Goal: Information Seeking & Learning: Learn about a topic

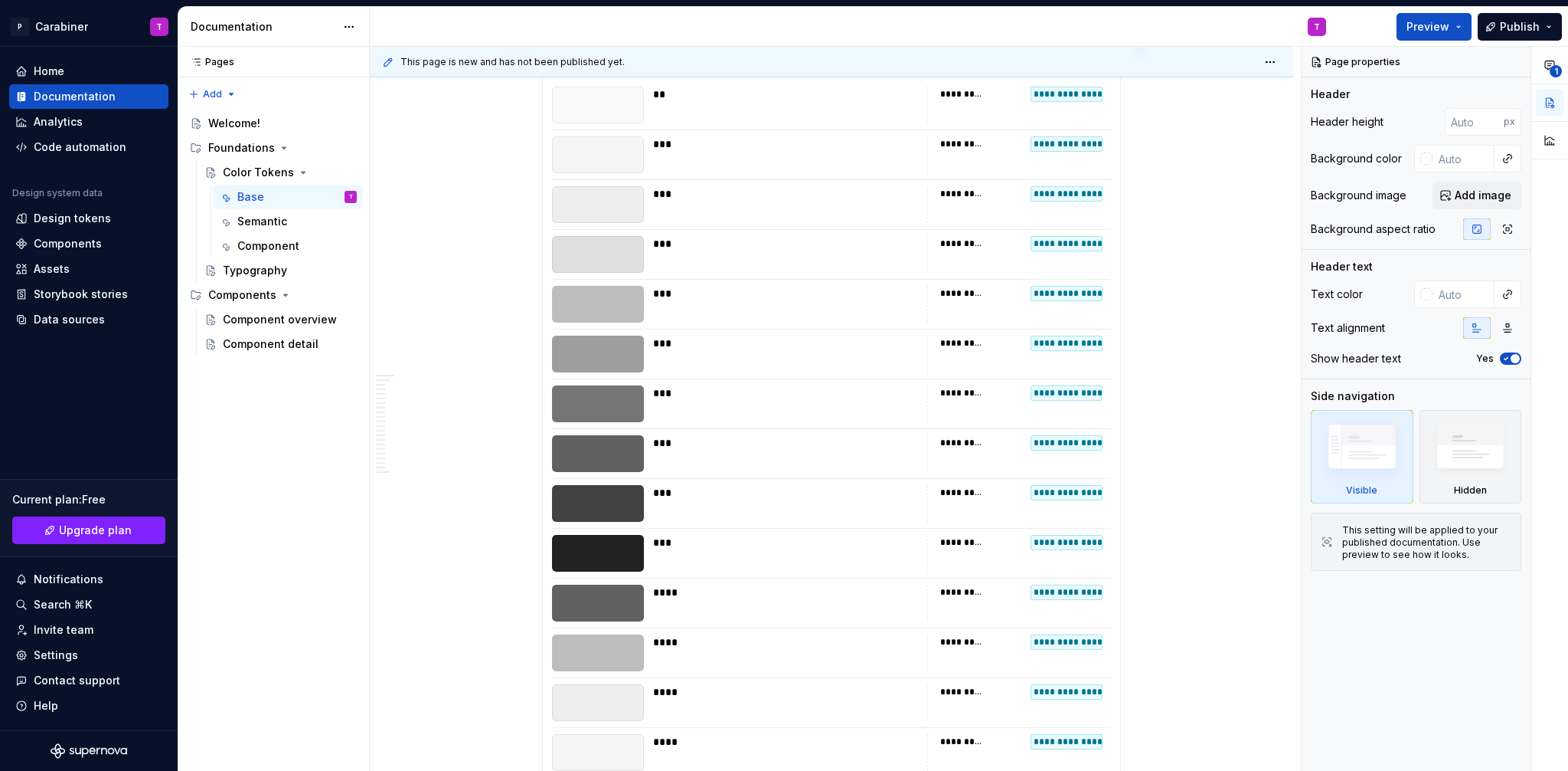
scroll to position [8266, 0]
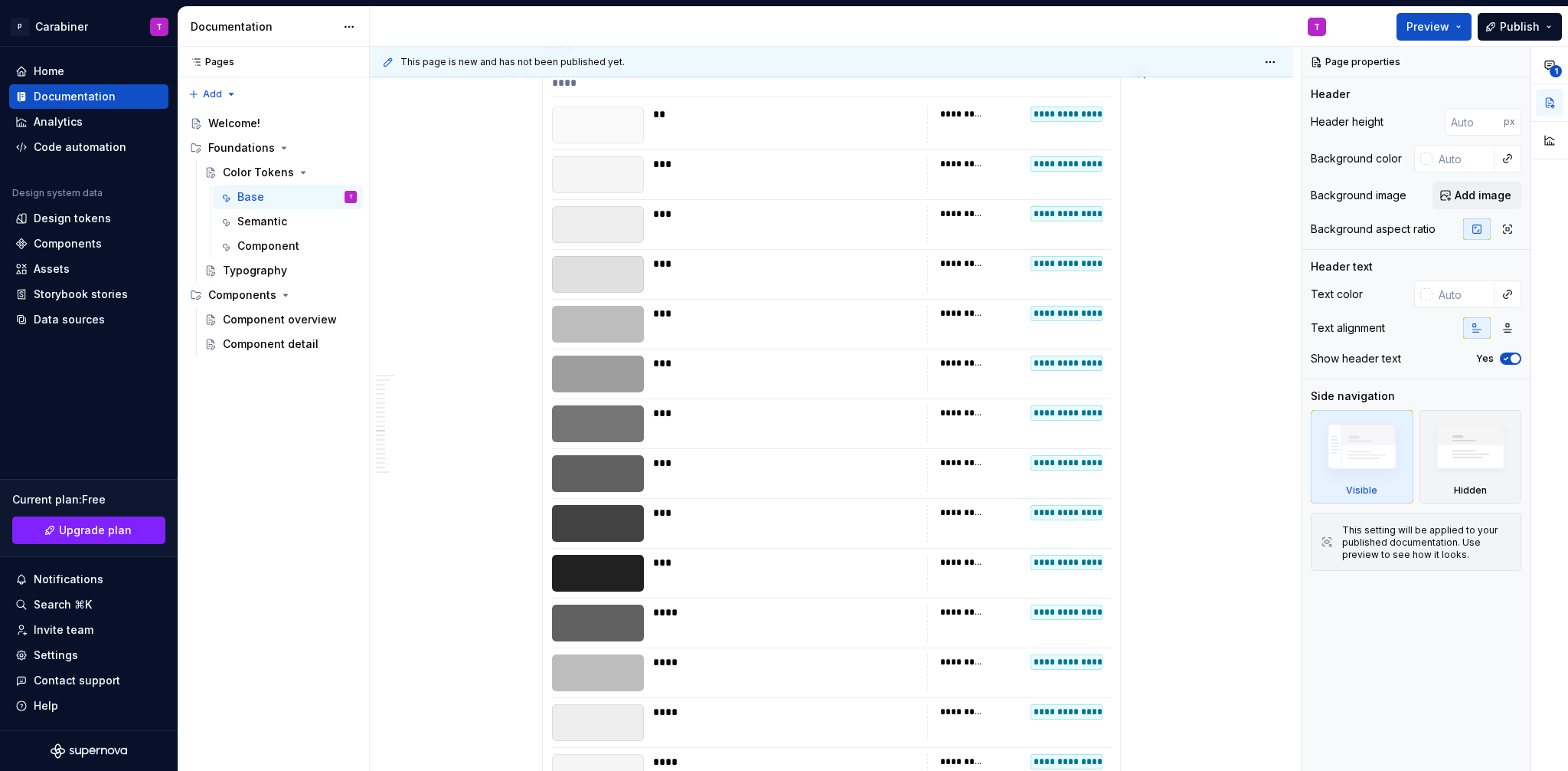
click at [603, 577] on div at bounding box center [598, 573] width 92 height 36
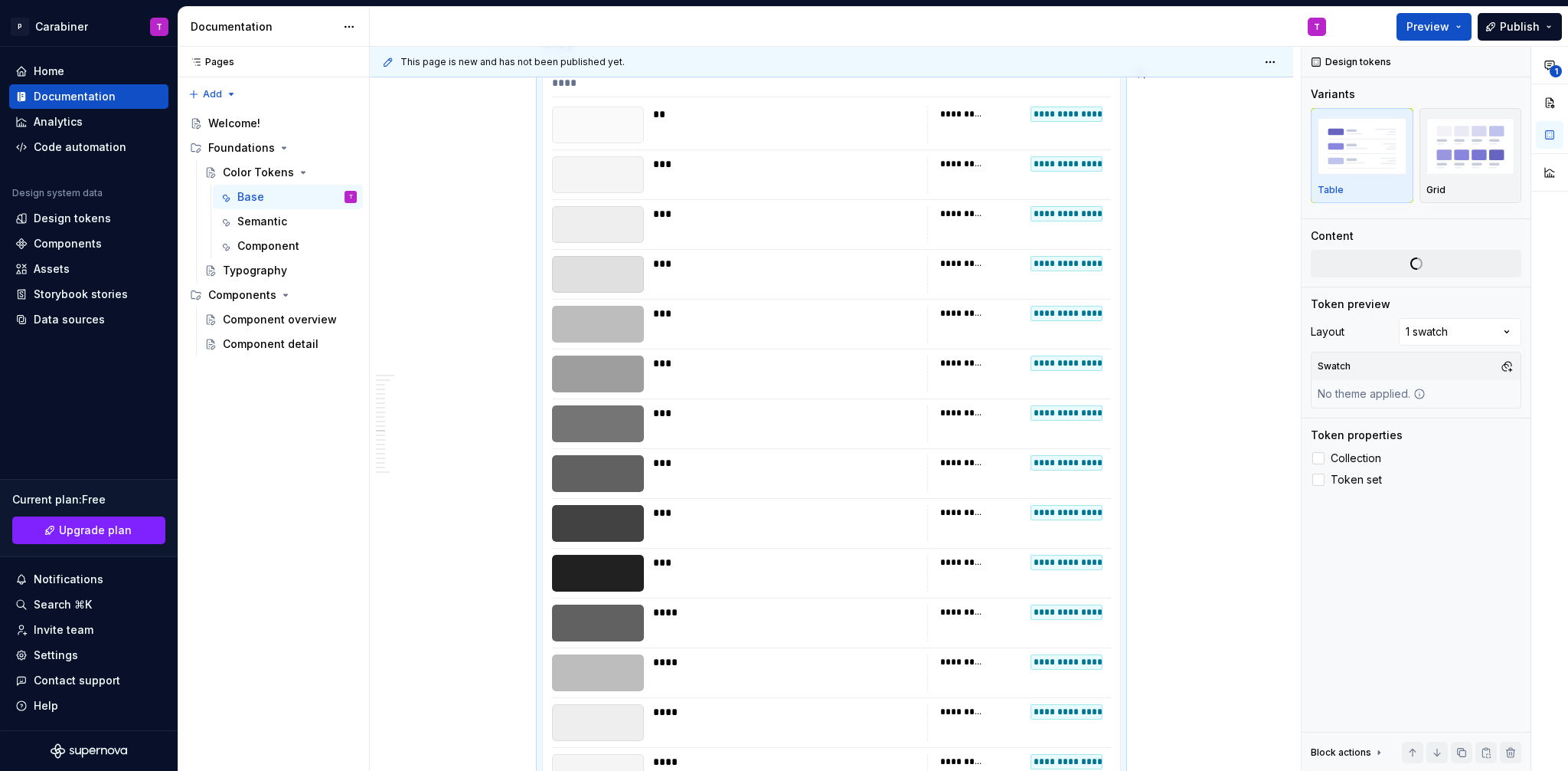
click at [601, 572] on div at bounding box center [598, 573] width 92 height 36
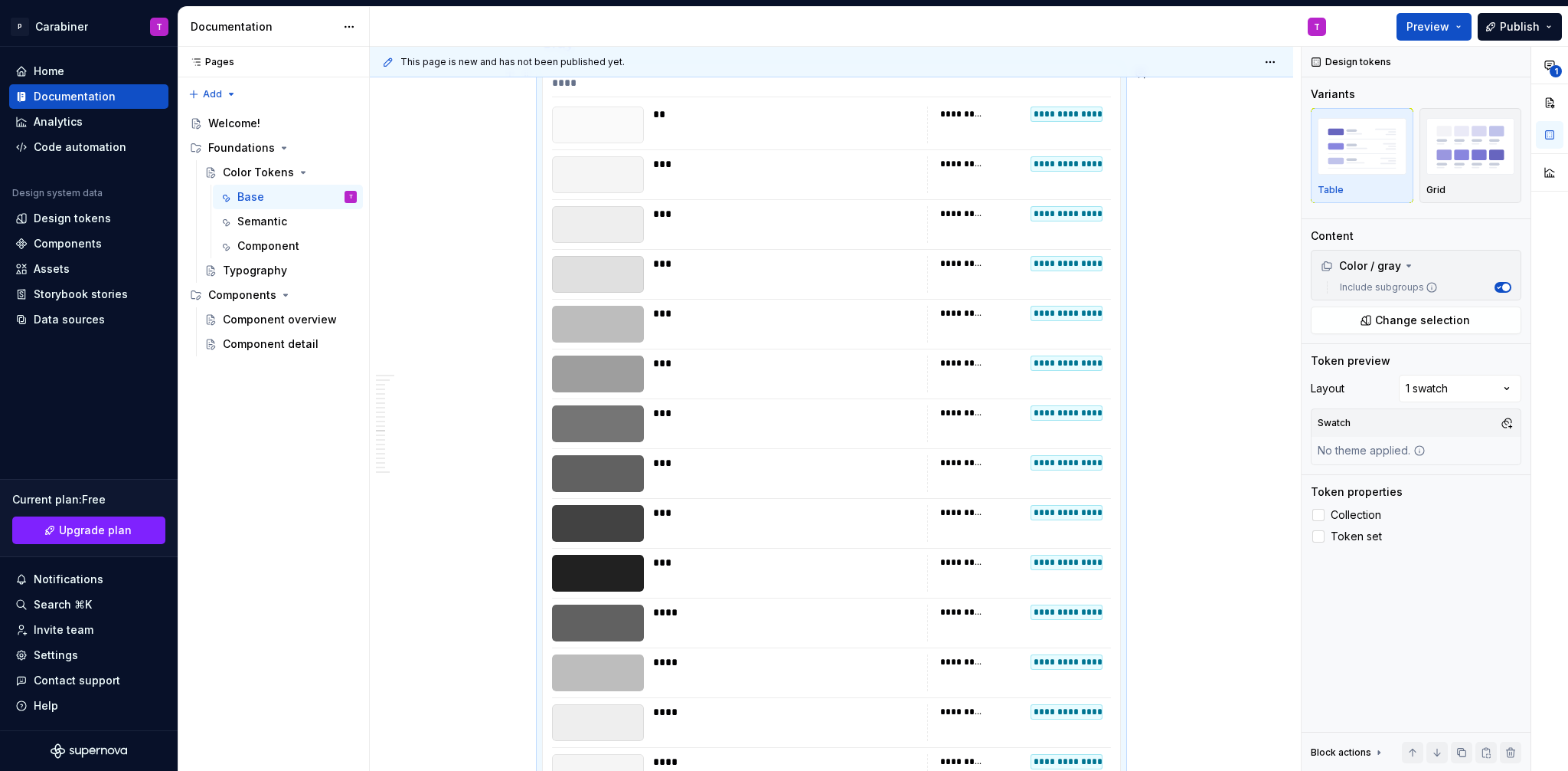
click at [585, 575] on div at bounding box center [598, 573] width 92 height 36
click at [586, 575] on div at bounding box center [598, 573] width 92 height 36
click at [664, 561] on div "***" at bounding box center [785, 563] width 265 height 16
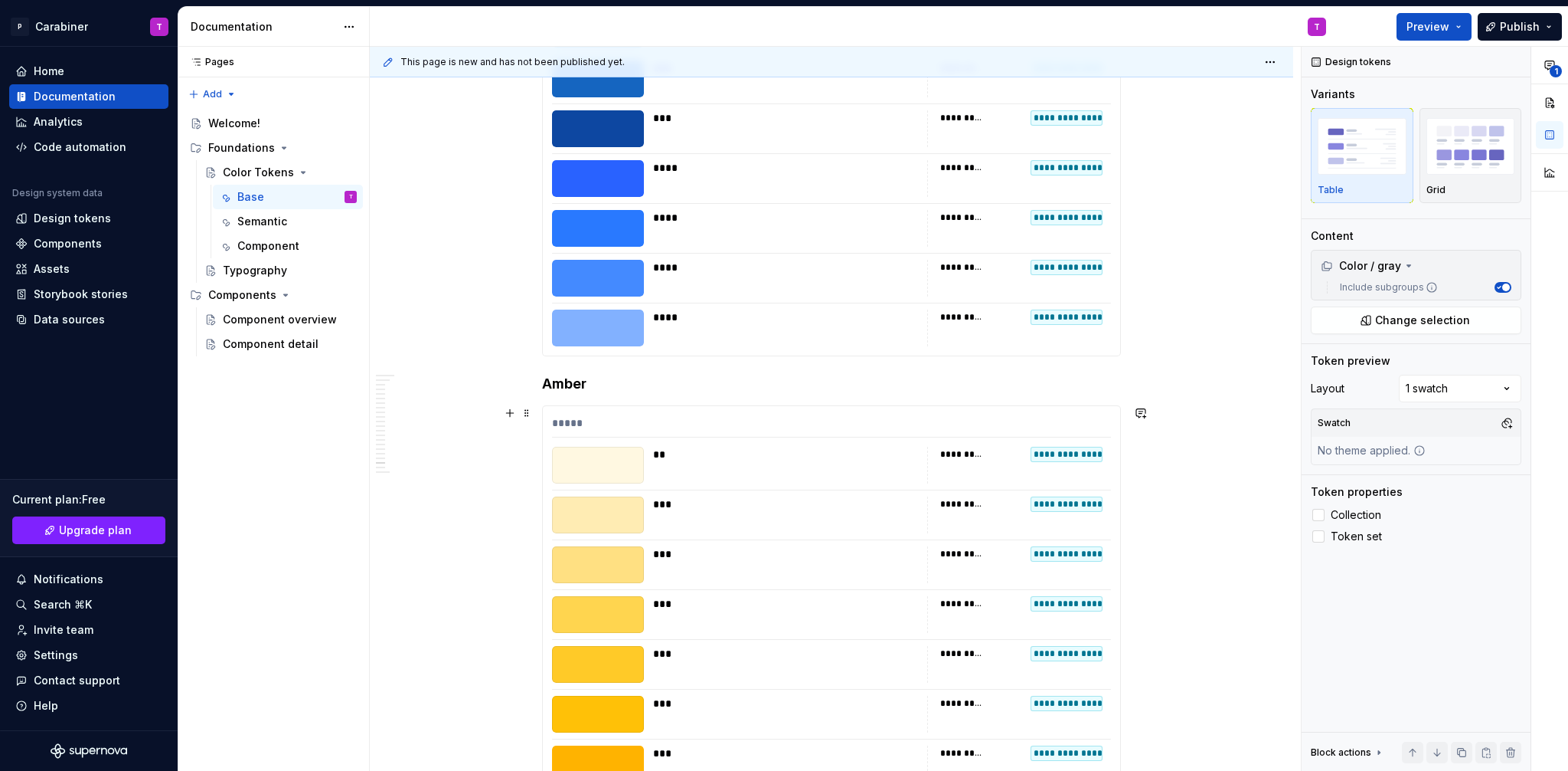
scroll to position [13013, 0]
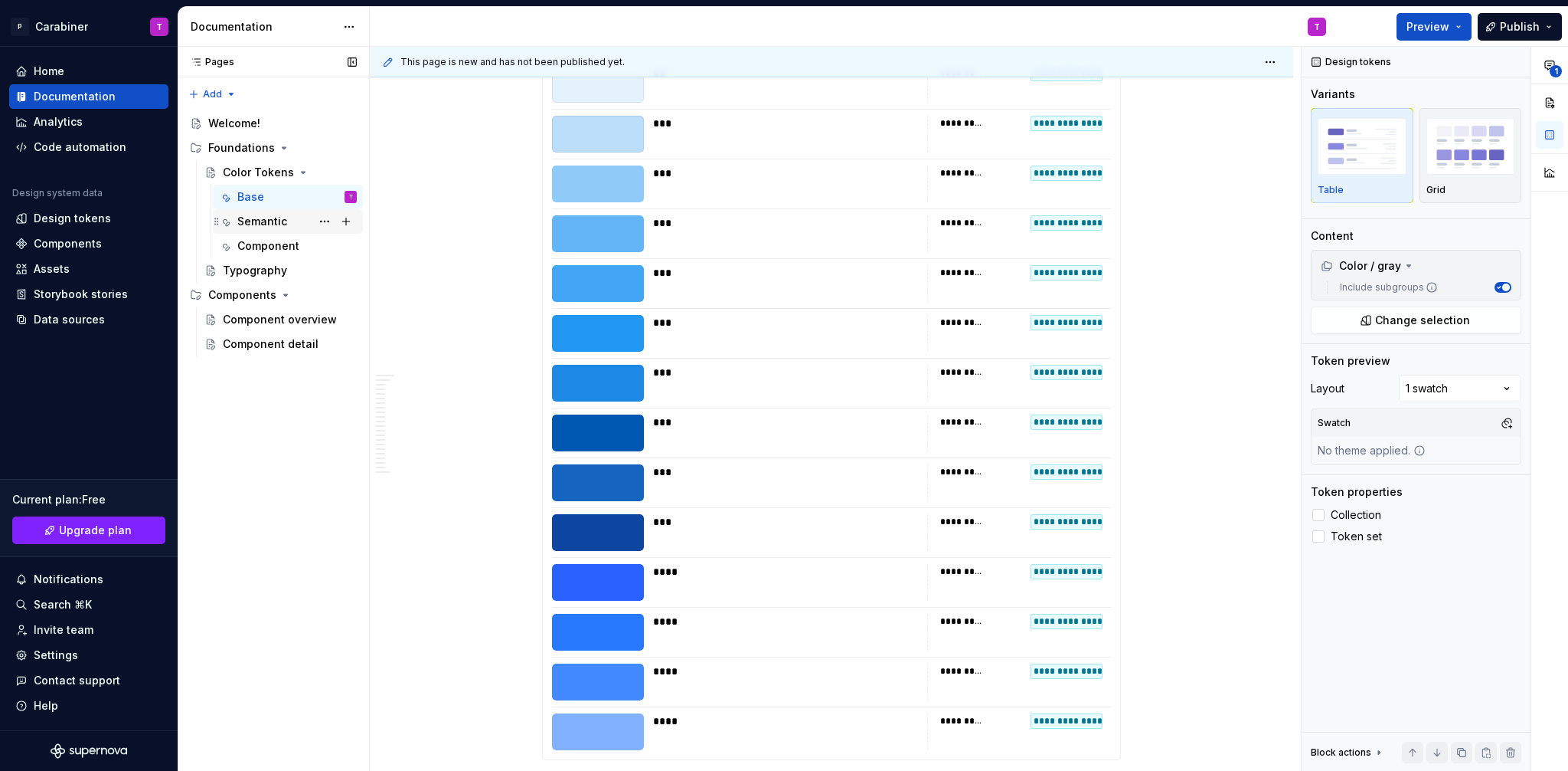
click at [259, 219] on div "Semantic" at bounding box center [262, 222] width 50 height 16
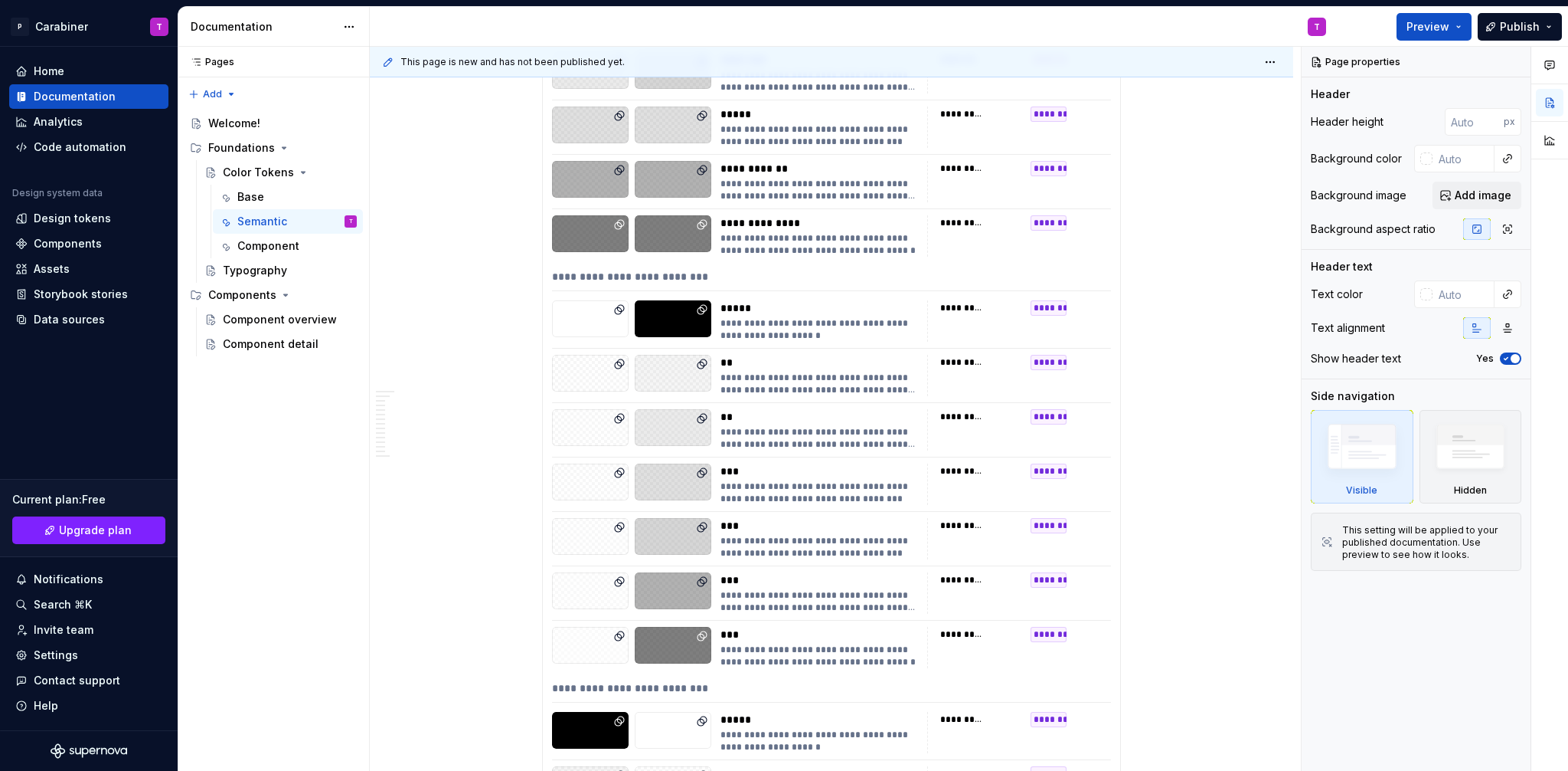
scroll to position [7310, 0]
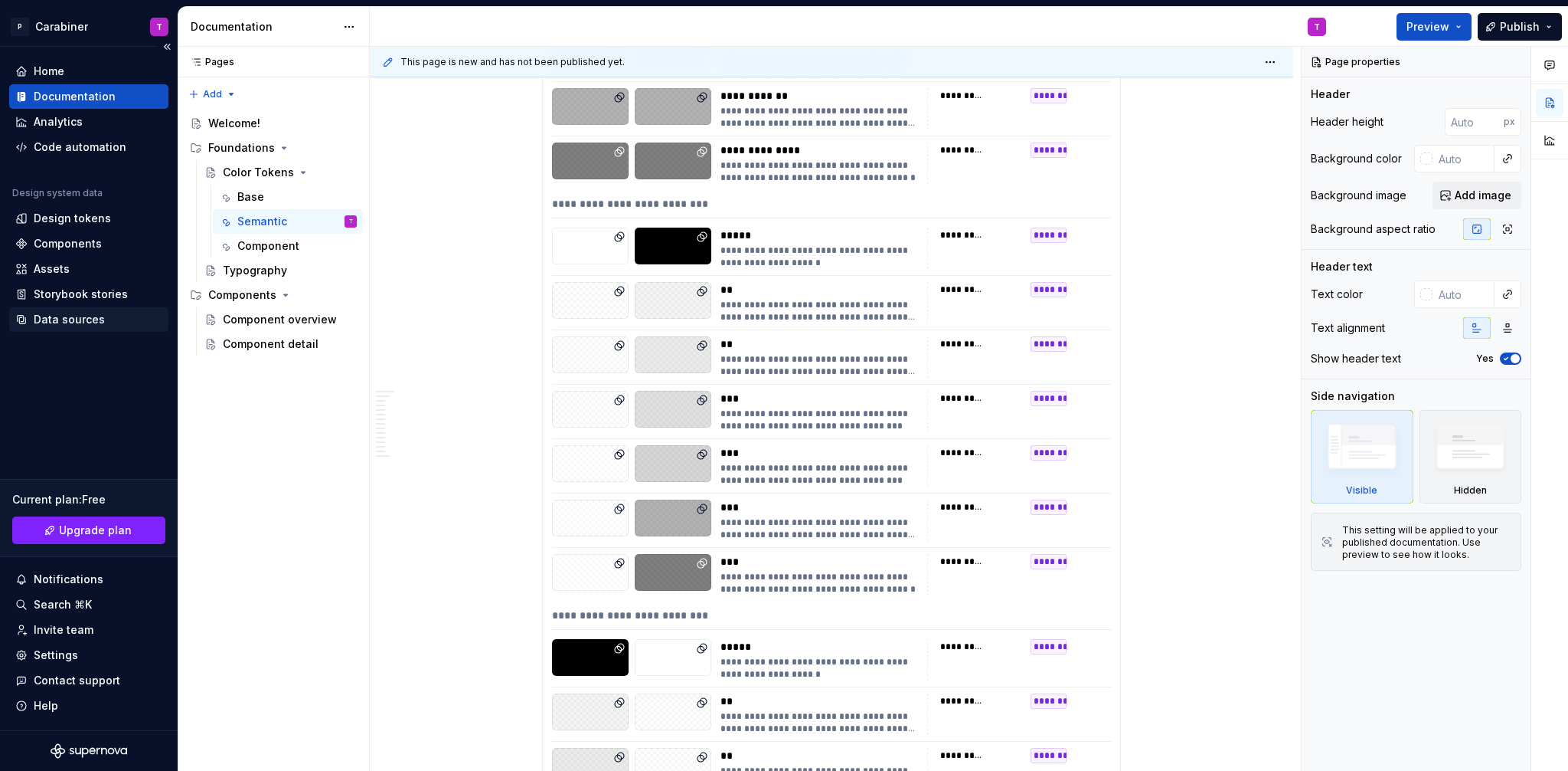
type textarea "*"
click at [72, 322] on div "Data sources" at bounding box center [69, 319] width 72 height 16
